Goal: Transaction & Acquisition: Purchase product/service

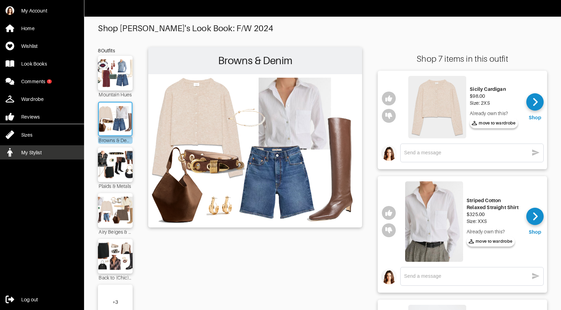
click at [20, 151] on link "My Stylist" at bounding box center [42, 152] width 84 height 14
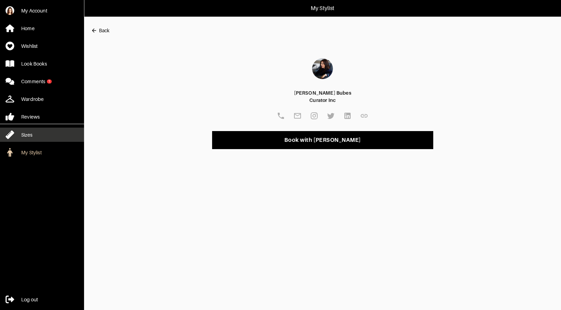
click at [27, 135] on div "Sizes" at bounding box center [26, 134] width 11 height 7
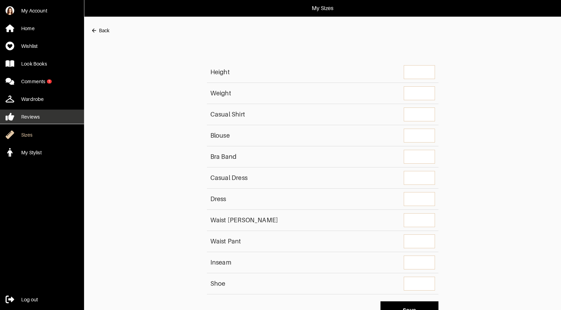
type input "4'11""
type input "95"
type shirt "XXS"
type input "00"
type band "32C"
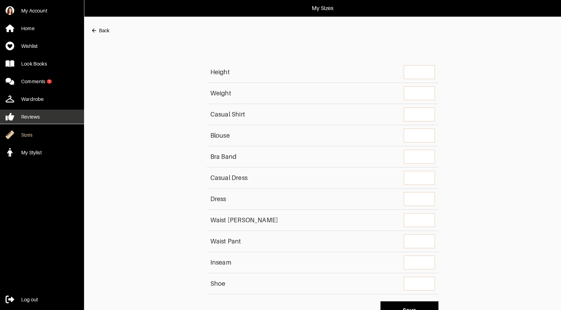
type dress "XXS"
type input "00"
type jean "23"
type pant "00"
type input "4.5 - 5"
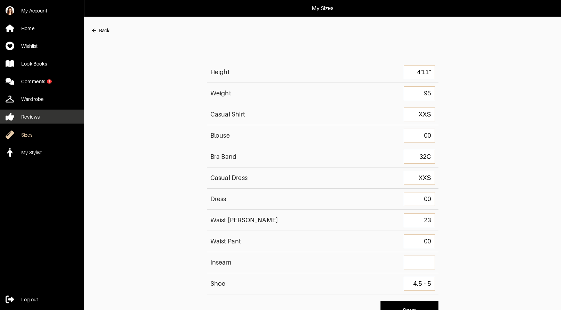
click at [42, 115] on link "Reviews" at bounding box center [42, 117] width 84 height 14
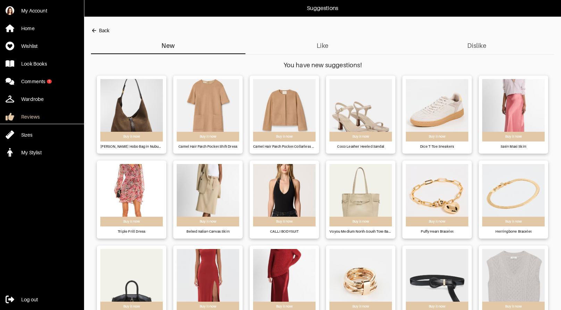
click at [321, 50] on span "Like" at bounding box center [322, 45] width 146 height 11
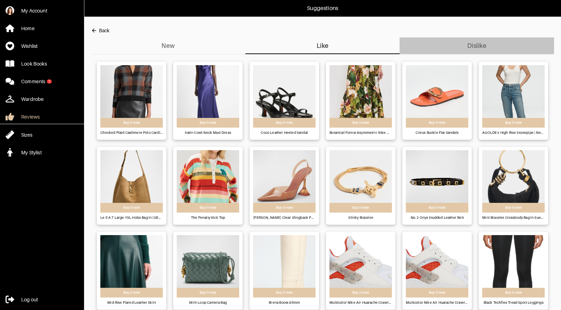
click at [470, 45] on span "Dislike" at bounding box center [476, 45] width 146 height 11
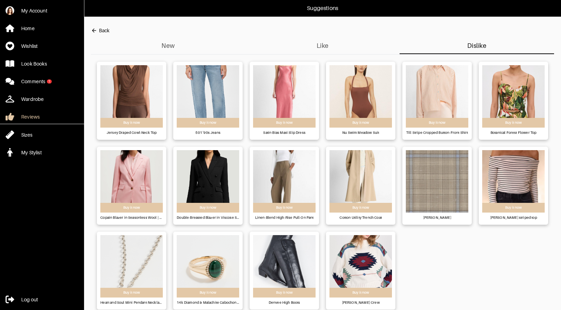
click at [344, 46] on span "Like" at bounding box center [322, 45] width 146 height 11
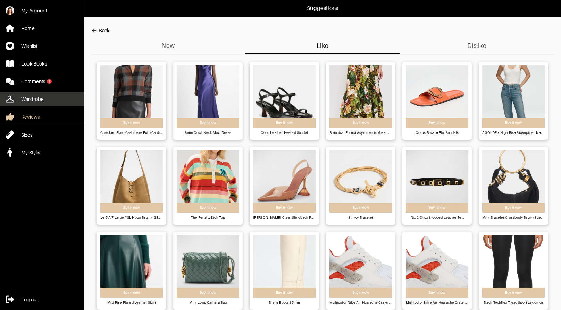
click at [31, 99] on div "Wardrobe" at bounding box center [32, 99] width 23 height 7
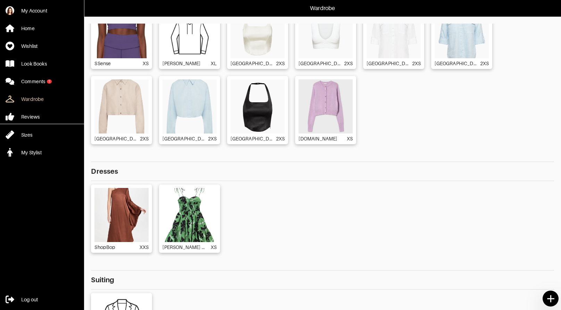
scroll to position [58, 0]
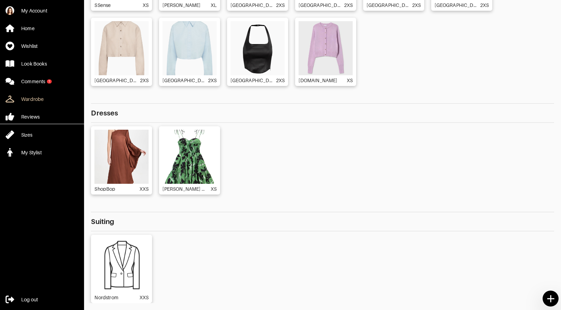
click at [545, 295] on icon at bounding box center [550, 299] width 12 height 12
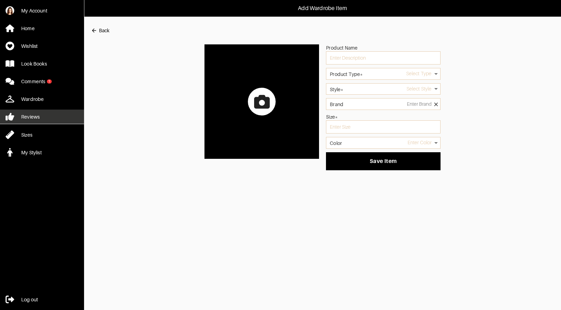
click at [41, 118] on link "Reviews" at bounding box center [42, 117] width 84 height 14
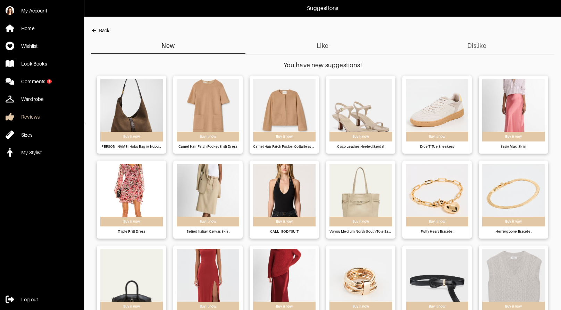
click at [321, 42] on span "Like" at bounding box center [322, 45] width 146 height 11
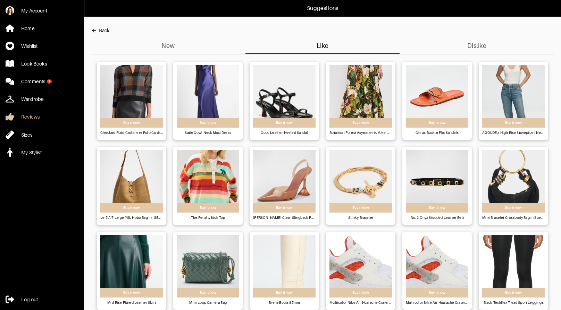
click at [129, 92] on img at bounding box center [131, 96] width 62 height 62
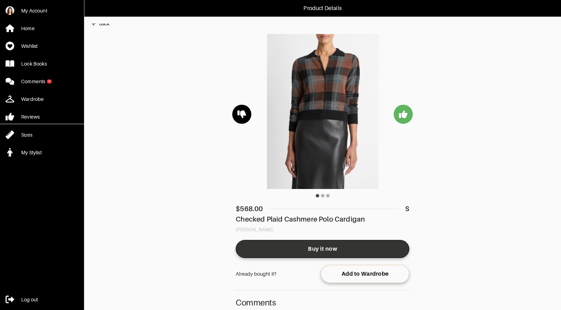
click at [338, 247] on span "Buy it now" at bounding box center [322, 249] width 162 height 7
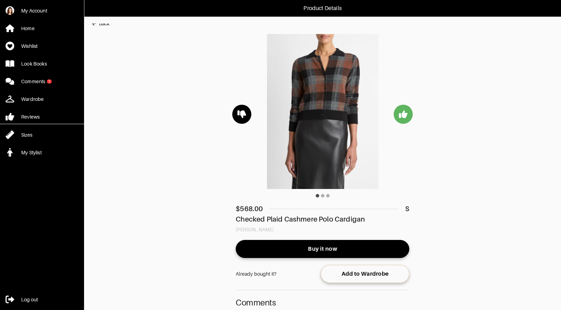
click at [486, 83] on main "Back $ 568.00 S Checked Plaid Cashmere Polo Cardigan [PERSON_NAME] it now Alrea…" at bounding box center [319, 196] width 470 height 344
click at [44, 81] on div "Comments" at bounding box center [33, 81] width 24 height 7
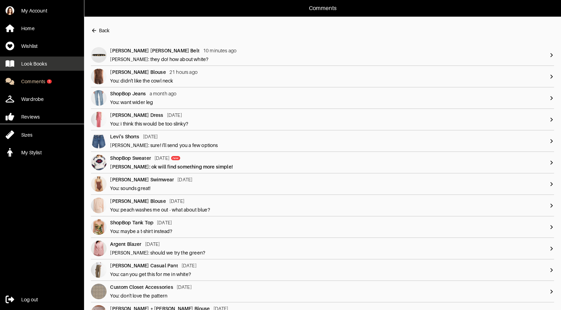
click at [41, 62] on div "Look Books" at bounding box center [34, 63] width 26 height 7
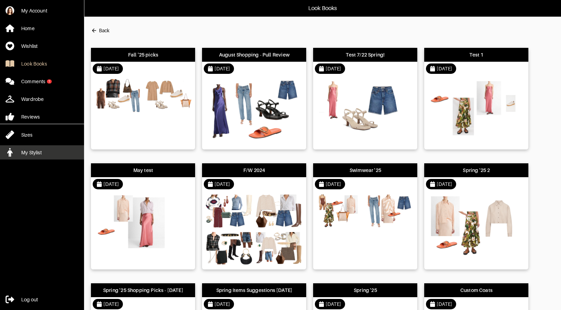
click at [34, 151] on div "My Stylist" at bounding box center [31, 152] width 20 height 7
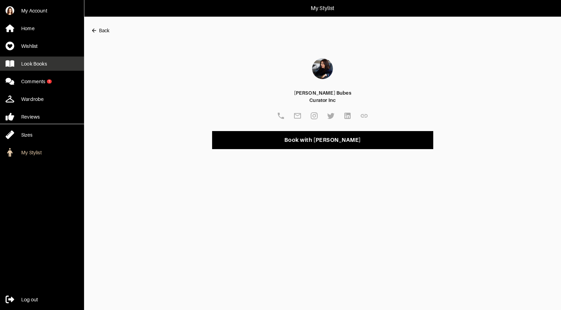
click at [46, 65] on div "Look Books" at bounding box center [34, 63] width 26 height 7
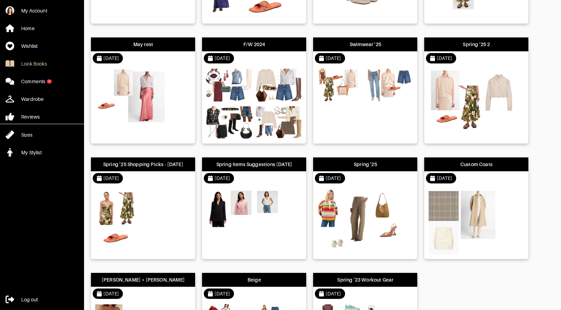
scroll to position [127, 0]
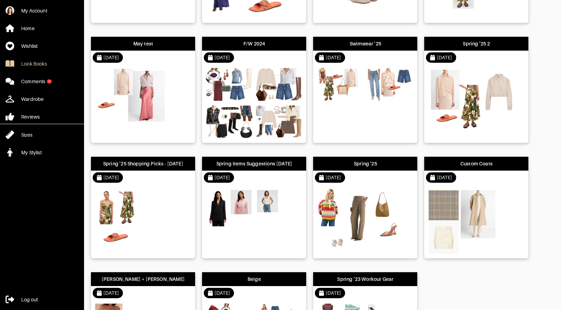
click at [252, 108] on div at bounding box center [254, 104] width 104 height 78
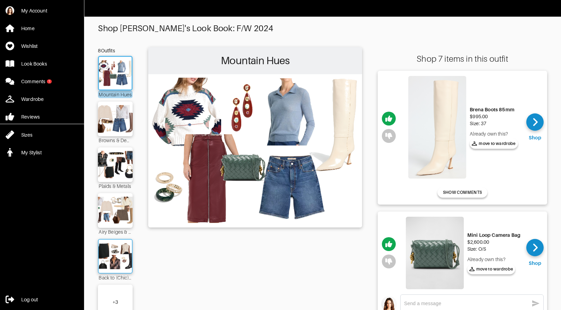
click at [116, 252] on img at bounding box center [114, 256] width 37 height 26
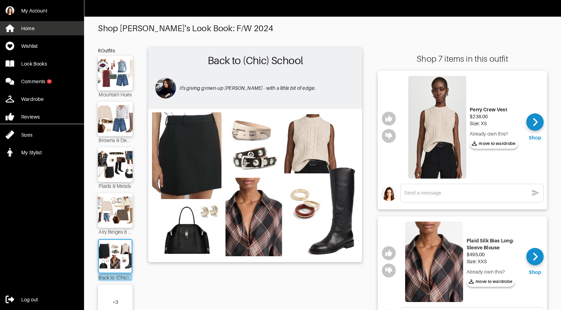
click at [29, 32] on link "Home" at bounding box center [42, 28] width 84 height 14
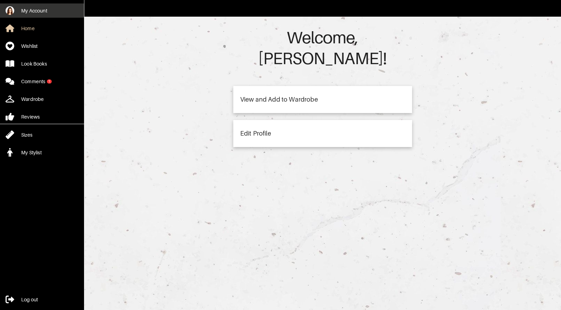
click at [41, 13] on div "My Account" at bounding box center [34, 10] width 26 height 7
